Goal: Task Accomplishment & Management: Manage account settings

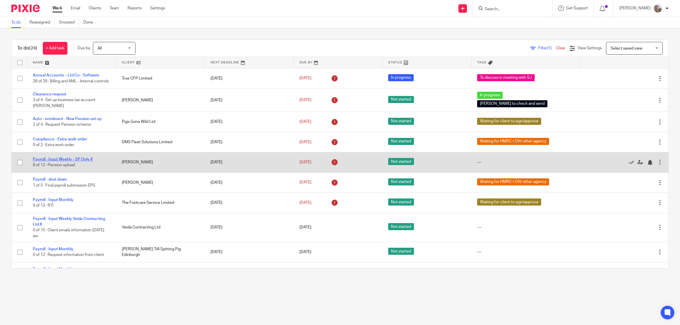
click at [77, 161] on link "Payroll - Input Weekly - SP Only #" at bounding box center [63, 159] width 60 height 4
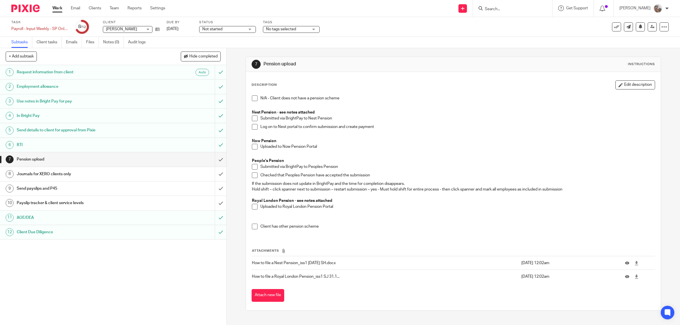
click at [74, 187] on h1 "Send payslips and P45" at bounding box center [81, 188] width 128 height 8
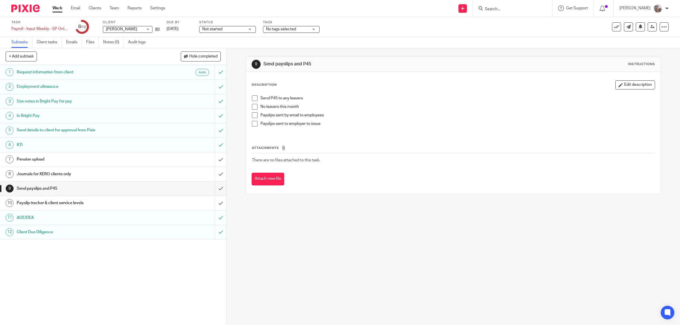
click at [253, 97] on span at bounding box center [255, 98] width 6 height 6
click at [253, 115] on span at bounding box center [255, 115] width 6 height 6
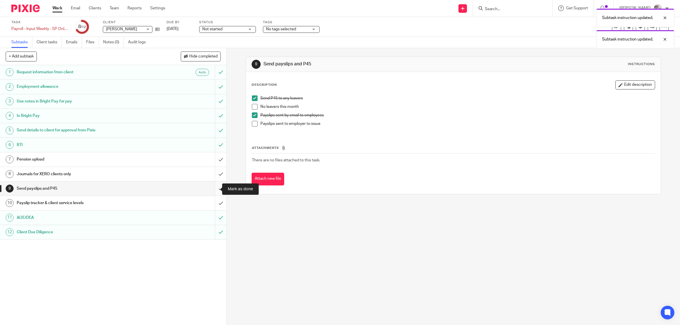
click at [215, 188] on input "submit" at bounding box center [113, 189] width 226 height 14
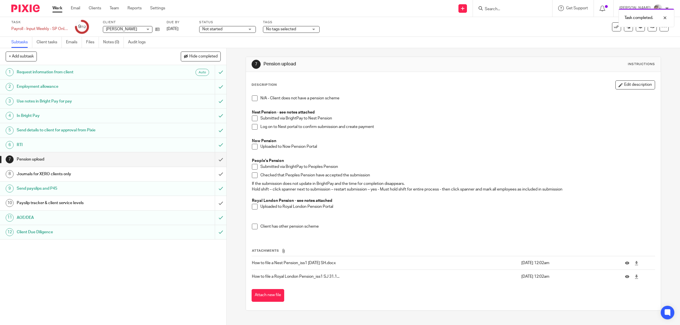
click at [141, 203] on div "Payslip tracker & client service levels" at bounding box center [113, 203] width 192 height 8
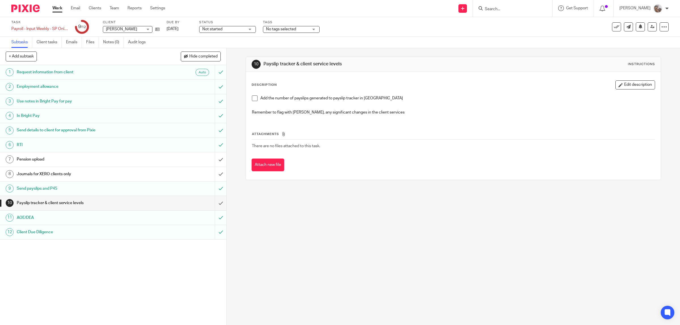
click at [252, 98] on span at bounding box center [255, 98] width 6 height 6
click at [212, 200] on input "submit" at bounding box center [113, 203] width 226 height 14
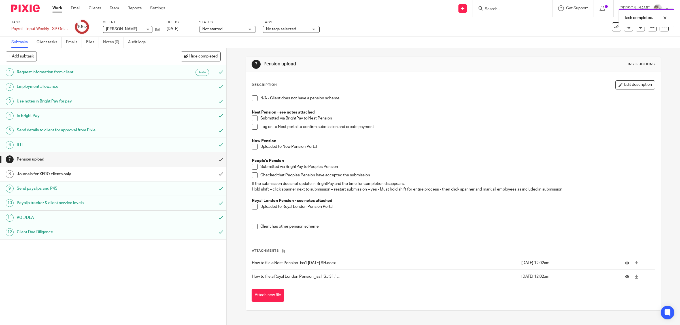
click at [58, 176] on h1 "Journals for XERO clients only" at bounding box center [81, 174] width 128 height 8
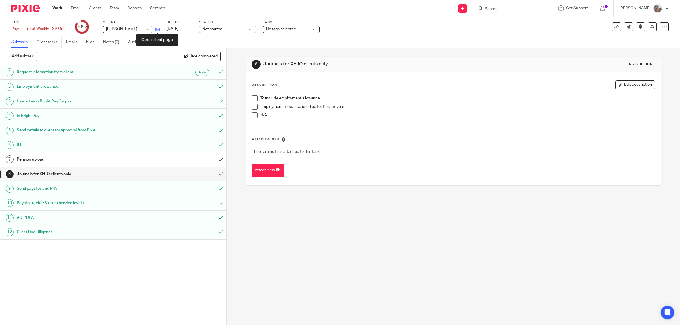
click at [157, 30] on icon at bounding box center [157, 29] width 4 height 4
click at [254, 97] on span at bounding box center [255, 98] width 6 height 6
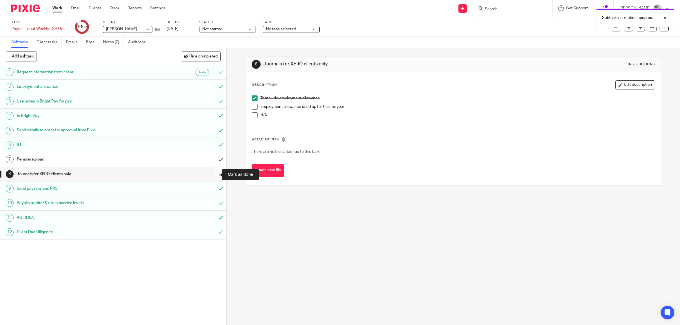
click at [211, 176] on input "submit" at bounding box center [113, 174] width 226 height 14
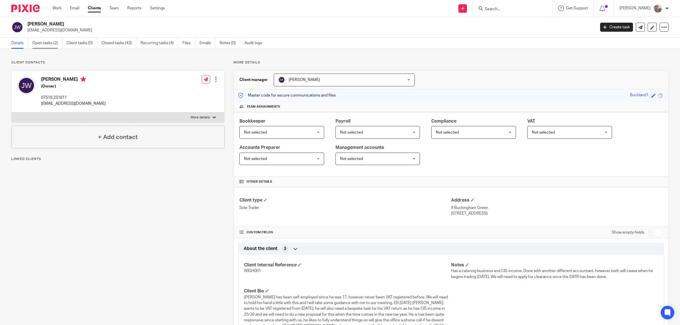
click at [40, 40] on link "Open tasks (2)" at bounding box center [47, 43] width 30 height 11
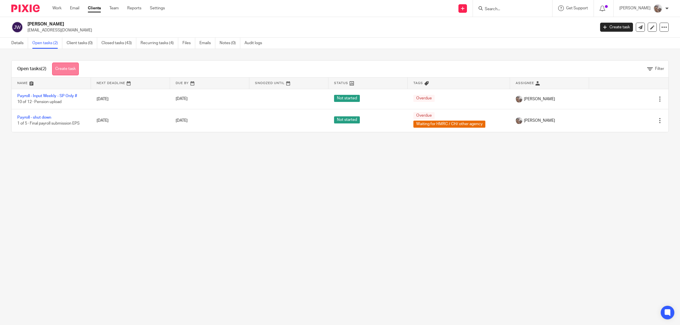
click at [67, 67] on link "Create task" at bounding box center [65, 69] width 27 height 13
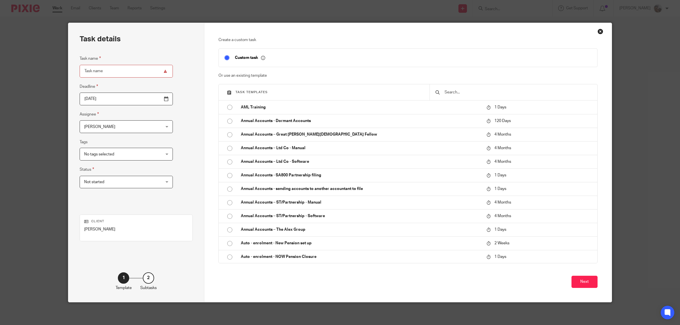
click at [466, 92] on input "text" at bounding box center [518, 92] width 148 height 6
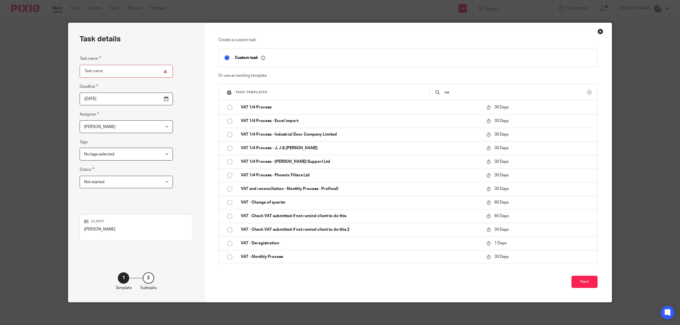
type input "va"
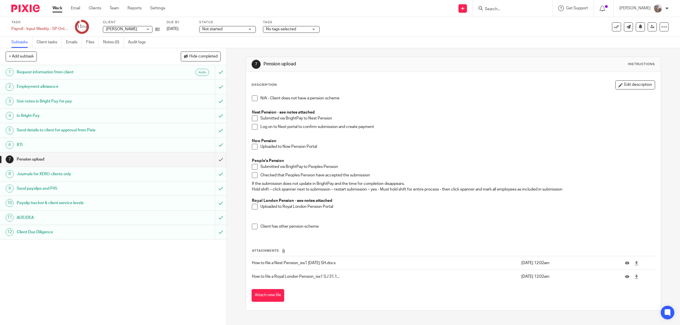
click at [523, 7] on input "Search" at bounding box center [509, 9] width 51 height 5
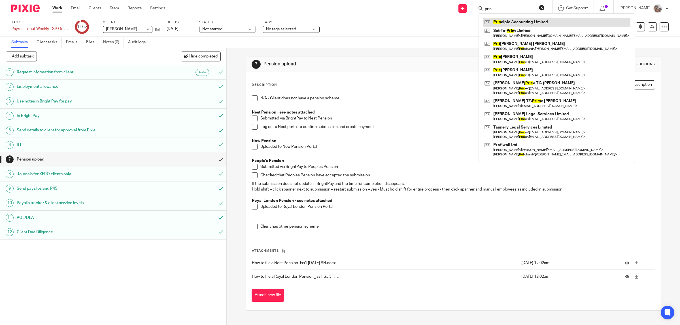
type input "prin"
click at [520, 24] on link at bounding box center [556, 22] width 147 height 8
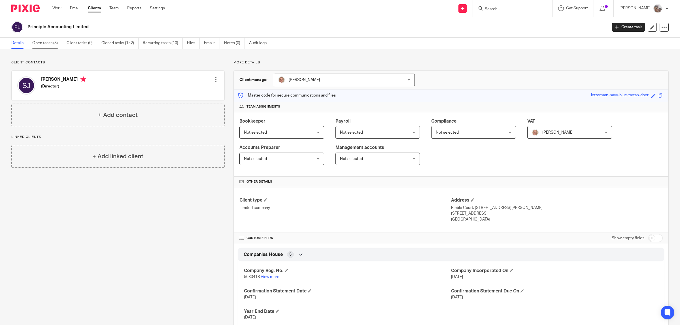
click at [47, 45] on link "Open tasks (3)" at bounding box center [47, 43] width 30 height 11
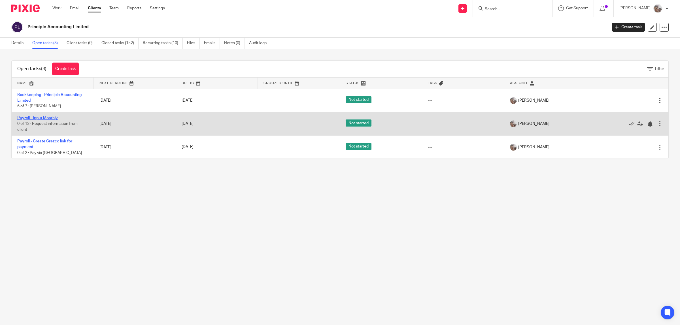
click at [44, 117] on link "Payroll - Input Monthly" at bounding box center [37, 118] width 40 height 4
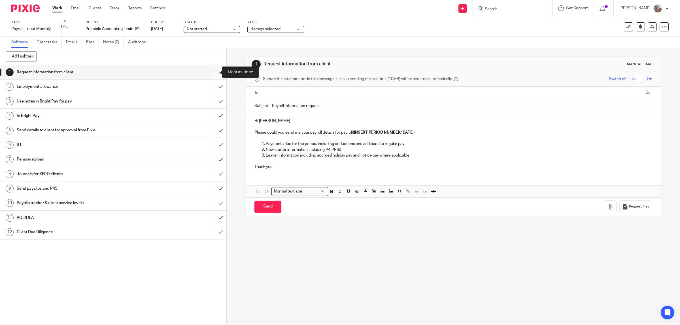
click at [212, 74] on input "submit" at bounding box center [113, 72] width 226 height 14
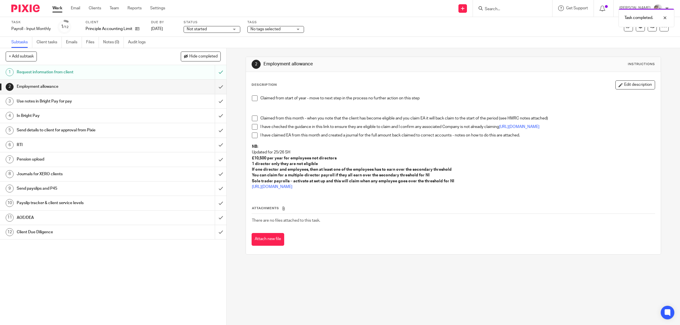
click at [252, 98] on span at bounding box center [255, 98] width 6 height 6
click at [212, 87] on input "submit" at bounding box center [113, 87] width 226 height 14
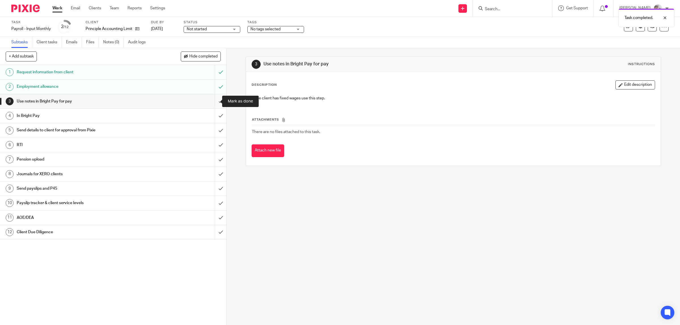
click at [210, 101] on input "submit" at bounding box center [113, 101] width 226 height 14
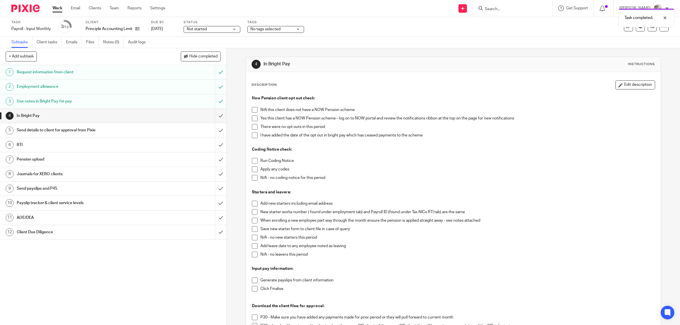
click at [252, 118] on span at bounding box center [255, 119] width 6 height 6
click at [252, 127] on span at bounding box center [255, 127] width 6 height 6
click at [253, 162] on span at bounding box center [255, 161] width 6 height 6
click at [252, 178] on span at bounding box center [255, 178] width 6 height 6
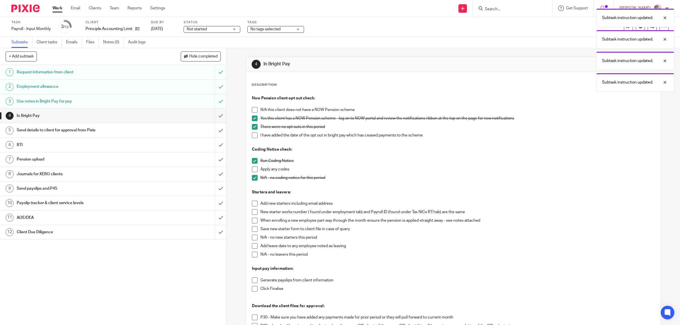
click at [253, 237] on span at bounding box center [255, 238] width 6 height 6
click at [252, 246] on span at bounding box center [255, 246] width 6 height 6
click at [253, 281] on span at bounding box center [255, 281] width 6 height 6
click at [252, 288] on span at bounding box center [255, 289] width 6 height 6
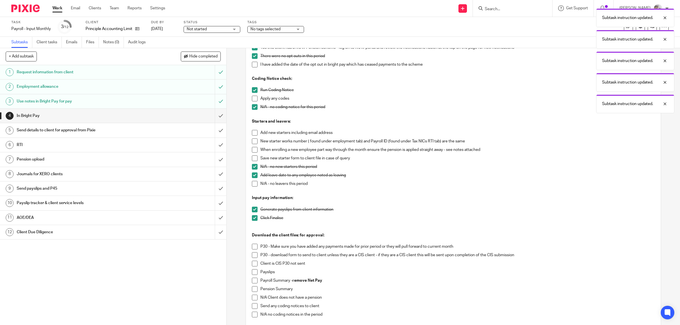
scroll to position [106, 0]
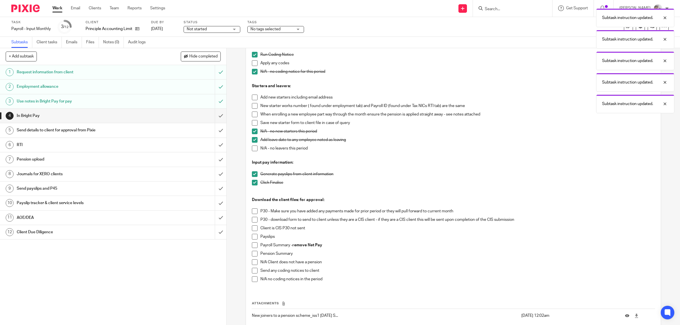
click at [252, 212] on span at bounding box center [255, 211] width 6 height 6
click at [253, 237] on span at bounding box center [255, 237] width 6 height 6
click at [252, 248] on span at bounding box center [255, 245] width 6 height 6
click at [252, 257] on span at bounding box center [255, 254] width 6 height 6
click at [254, 280] on span at bounding box center [255, 279] width 6 height 6
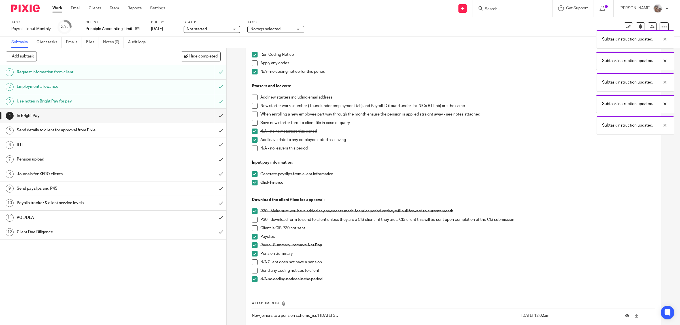
click at [253, 221] on span at bounding box center [255, 220] width 6 height 6
click at [210, 115] on input "submit" at bounding box center [113, 116] width 226 height 14
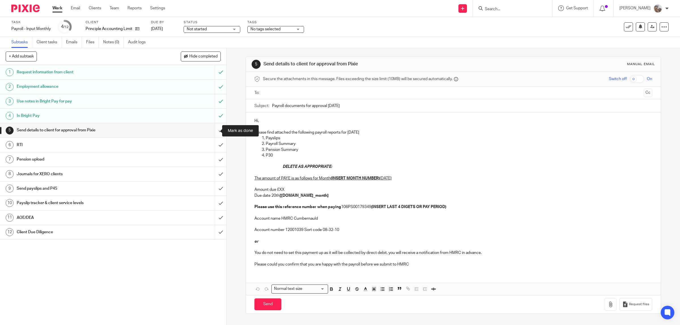
click at [212, 132] on input "submit" at bounding box center [113, 130] width 226 height 14
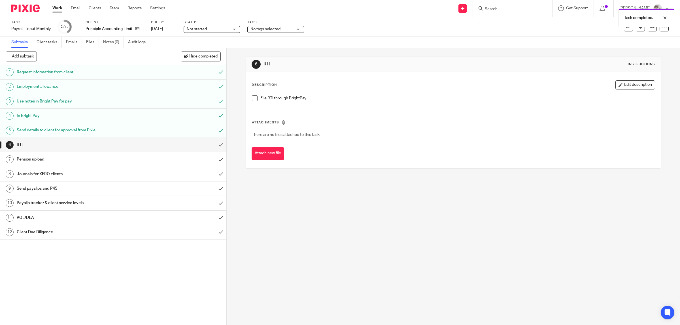
click at [97, 202] on h1 "Payslip tracker & client service levels" at bounding box center [81, 203] width 128 height 8
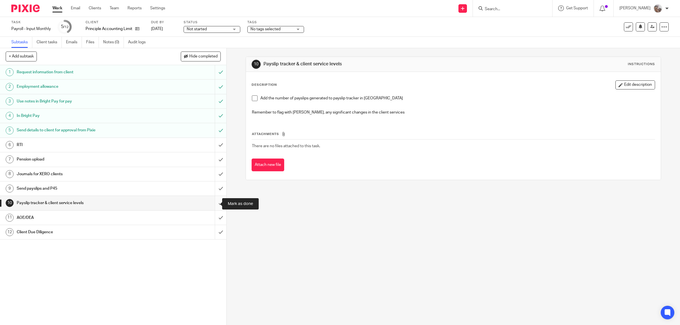
click at [212, 203] on input "submit" at bounding box center [113, 203] width 226 height 14
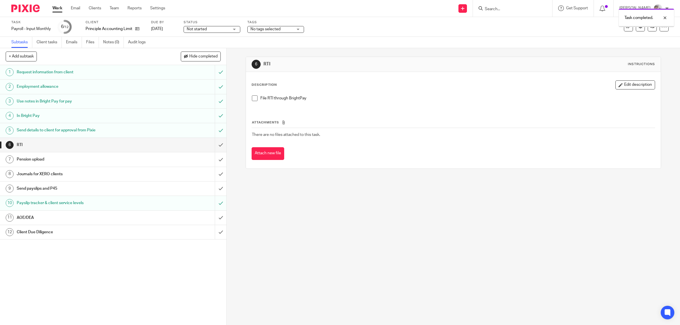
click at [152, 222] on div "AOE/DEA" at bounding box center [113, 218] width 192 height 8
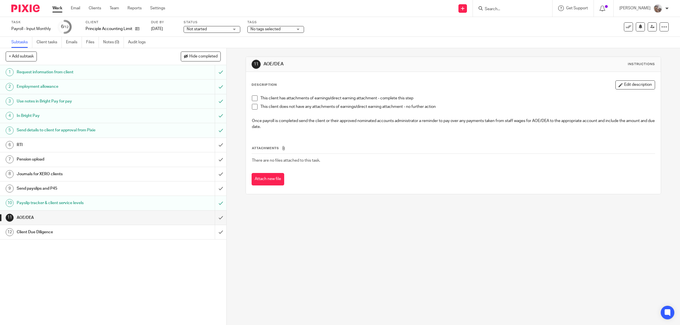
click at [252, 99] on span at bounding box center [255, 98] width 6 height 6
click at [252, 107] on span at bounding box center [255, 107] width 6 height 6
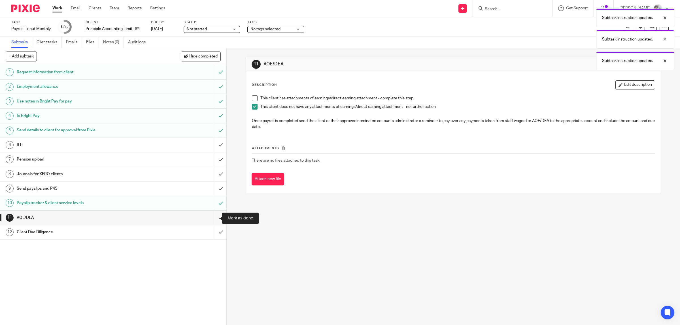
click at [214, 217] on input "submit" at bounding box center [113, 218] width 226 height 14
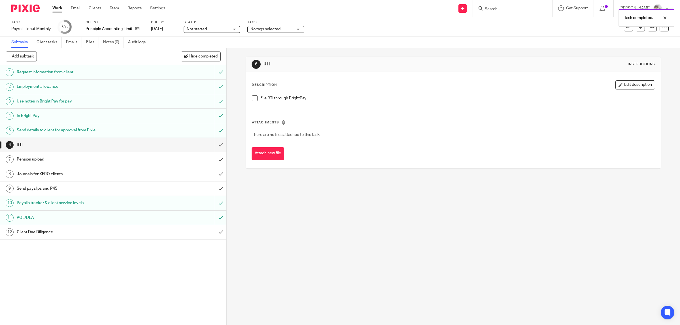
click at [144, 233] on div "Client Due Diligence" at bounding box center [113, 232] width 192 height 8
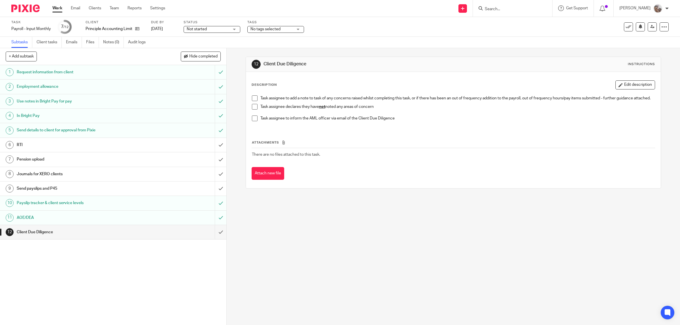
click at [253, 110] on span at bounding box center [255, 107] width 6 height 6
click at [214, 233] on input "submit" at bounding box center [113, 232] width 226 height 14
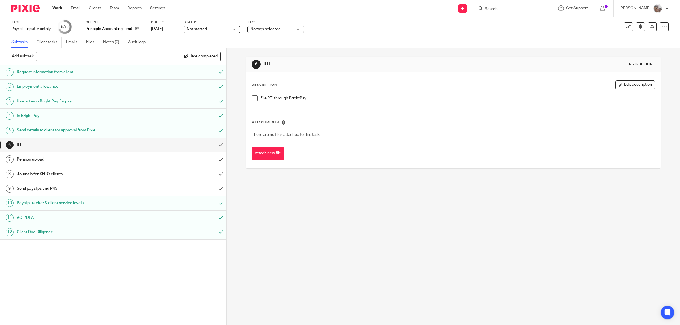
click at [271, 27] on span "No tags selected" at bounding box center [265, 29] width 30 height 4
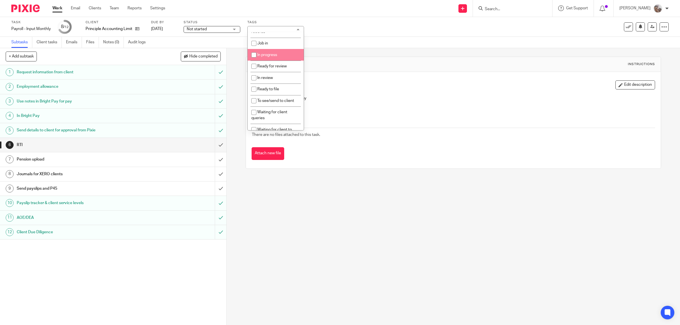
scroll to position [71, 0]
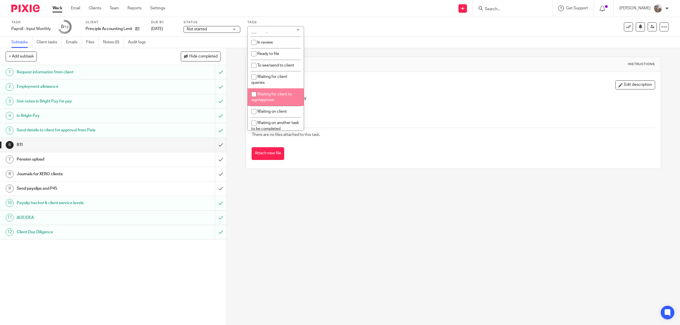
click at [279, 99] on li "Waiting for client to sign/approve" at bounding box center [276, 96] width 56 height 17
checkbox input "true"
click at [453, 261] on div "6 RTI Instructions Description Edit description File RTI through BrightPay Atta…" at bounding box center [453, 186] width 453 height 277
